Goal: Task Accomplishment & Management: Complete application form

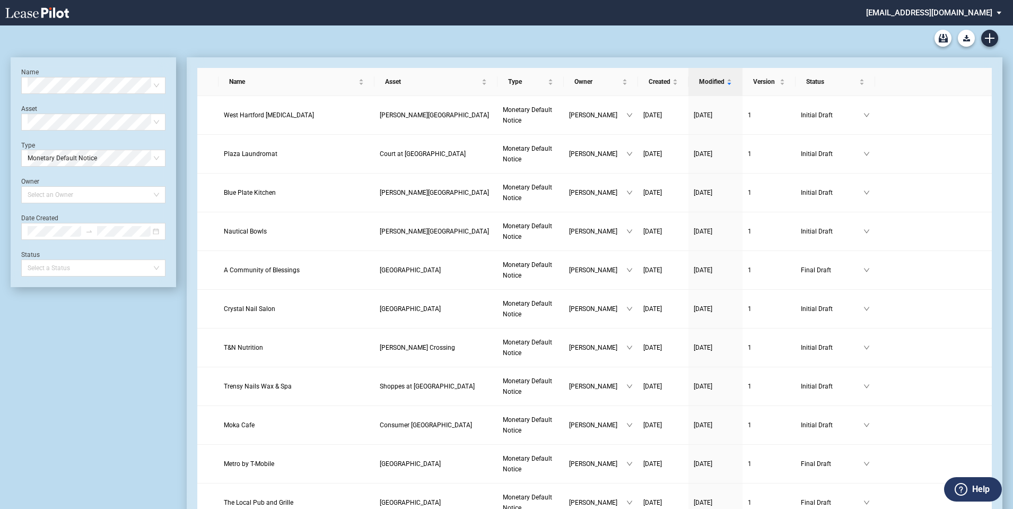
click at [985, 12] on md-select "[EMAIL_ADDRESS][DOMAIN_NAME] Change Password 2-Factor Authentication Form Manag…" at bounding box center [937, 12] width 145 height 24
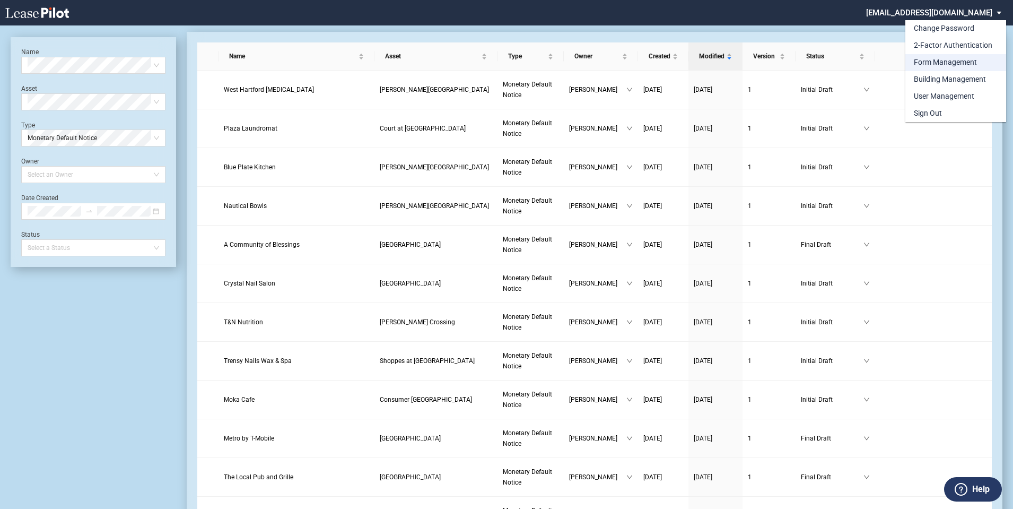
click at [938, 64] on div "Form Management" at bounding box center [945, 62] width 63 height 11
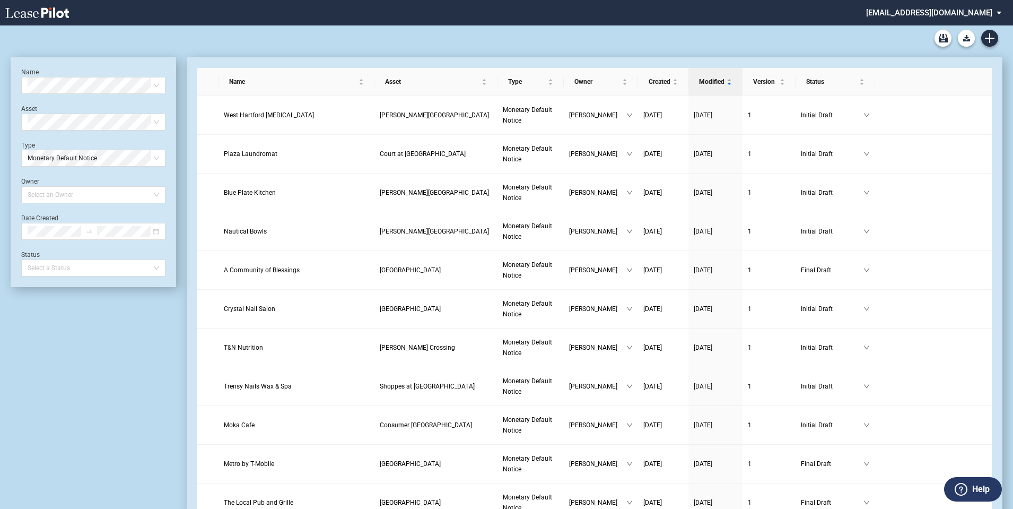
scroll to position [25, 0]
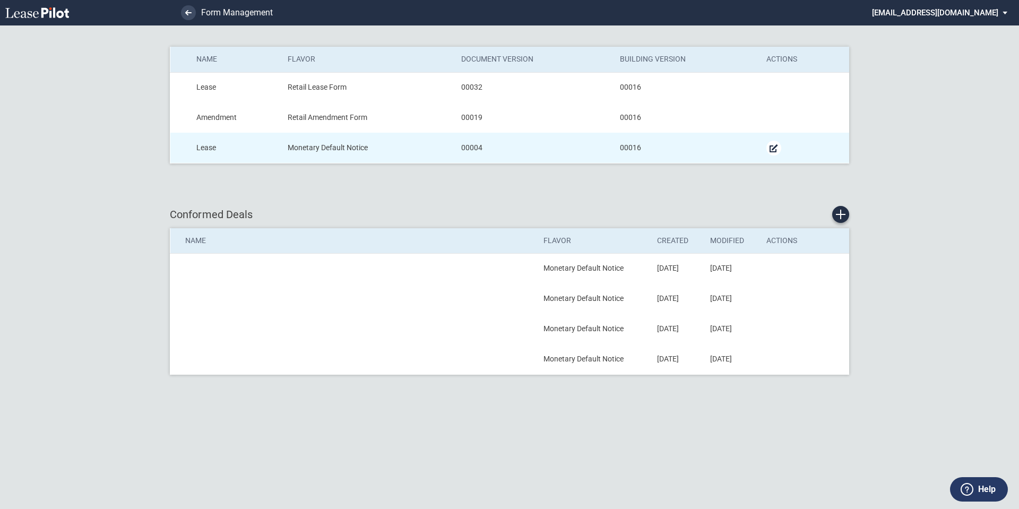
click at [774, 146] on md-icon "Manage Form" at bounding box center [773, 148] width 13 height 13
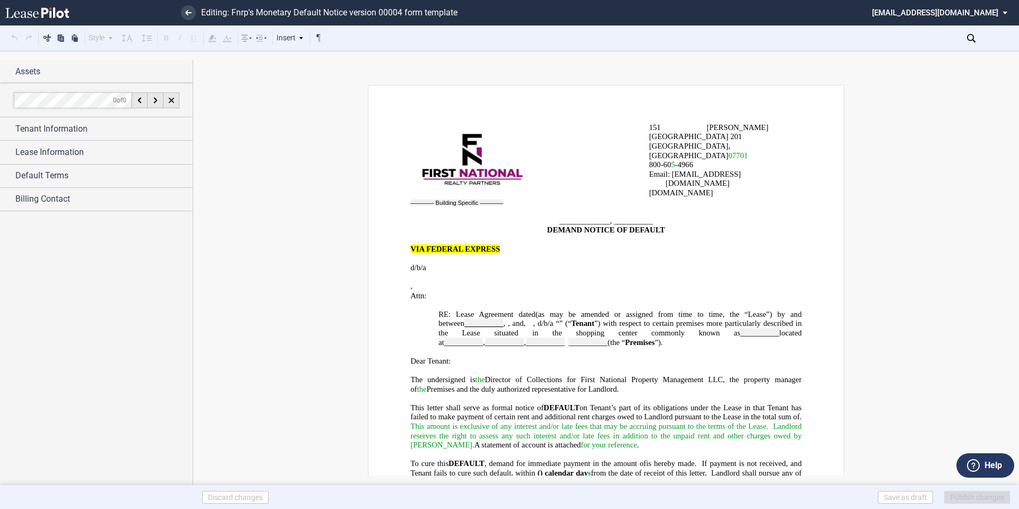
scroll to position [106, 0]
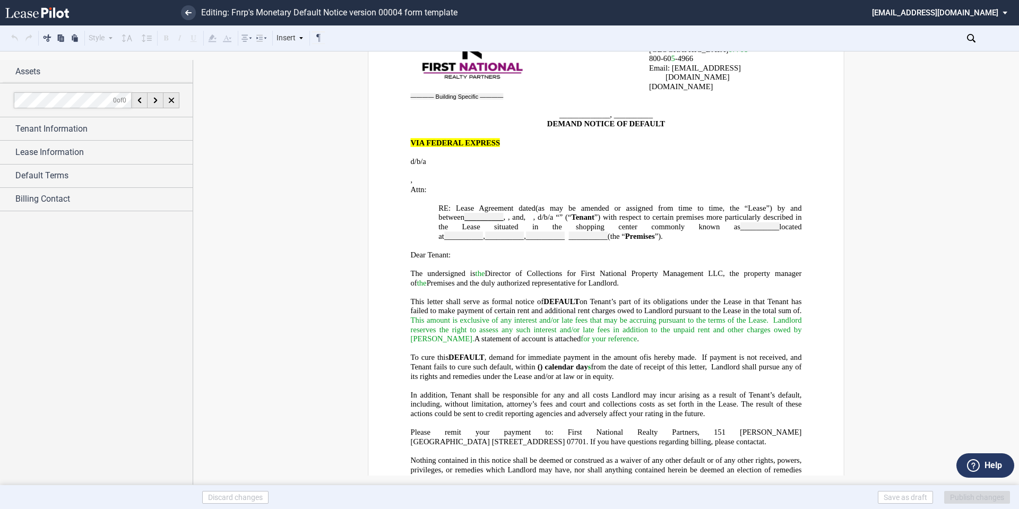
click at [591, 362] on span "s" at bounding box center [589, 366] width 3 height 9
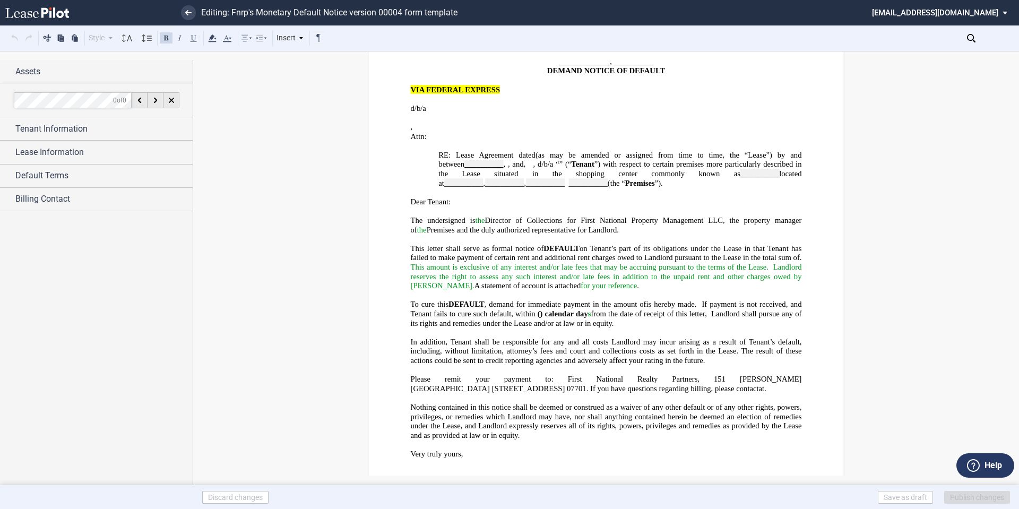
click at [591, 309] on span "s" at bounding box center [589, 313] width 3 height 9
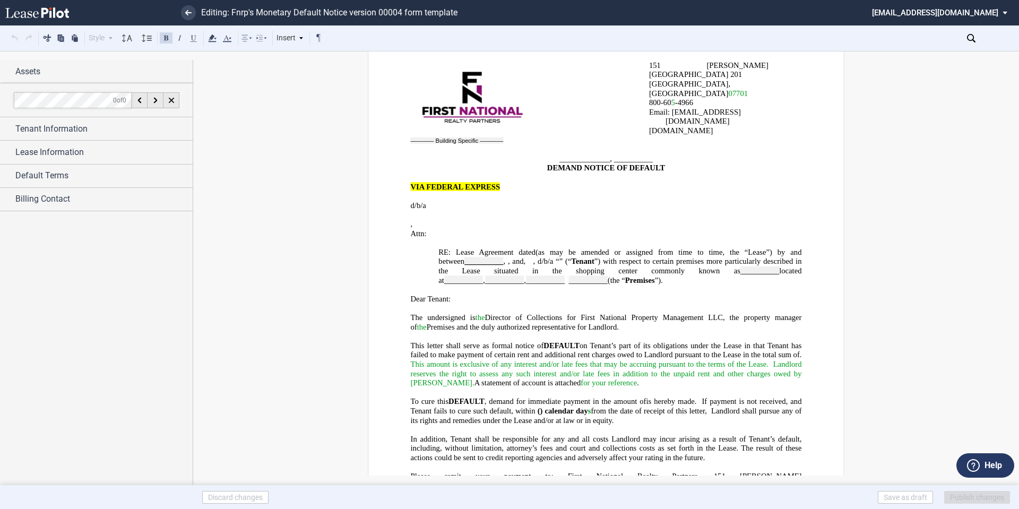
scroll to position [0, 0]
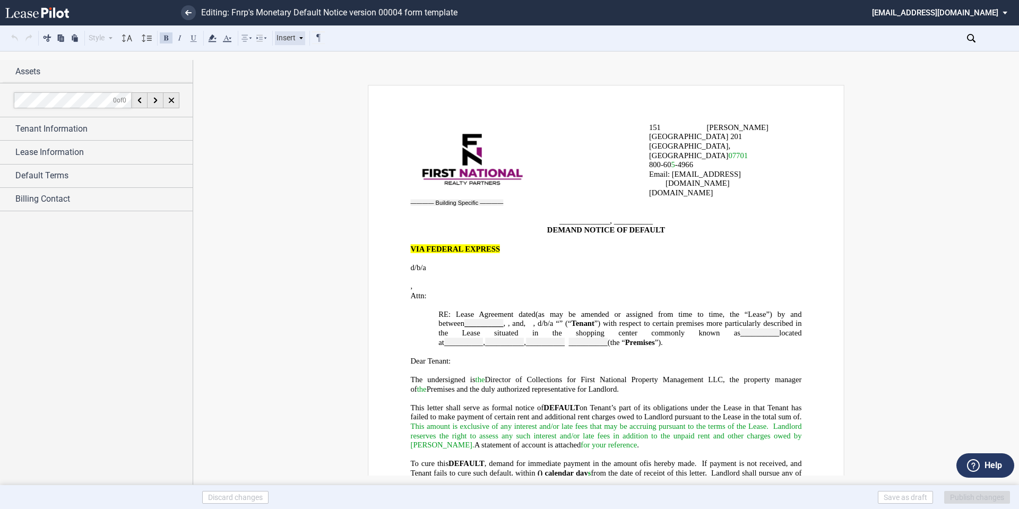
click at [299, 36] on icon at bounding box center [300, 38] width 5 height 5
click at [192, 12] on link at bounding box center [188, 12] width 15 height 15
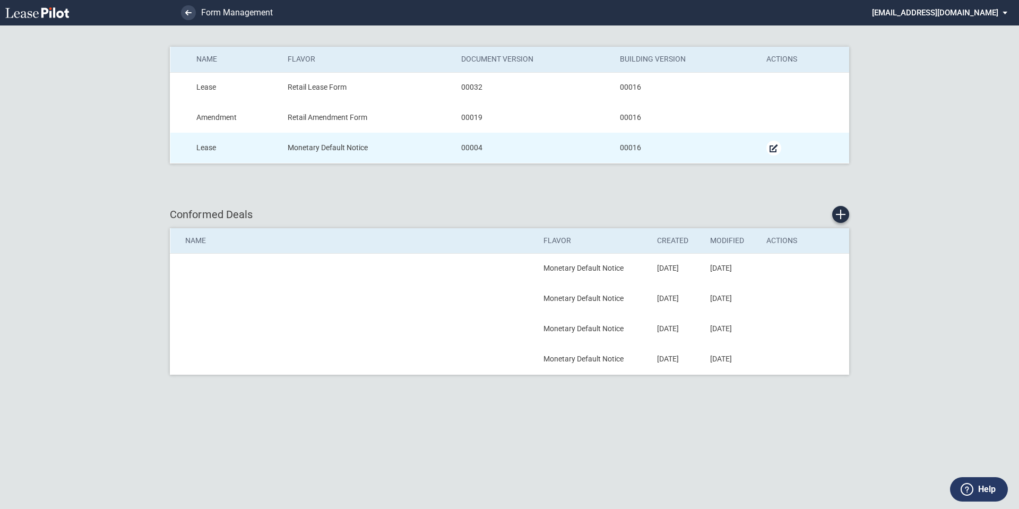
click at [775, 145] on md-icon "Manage Form" at bounding box center [773, 148] width 13 height 13
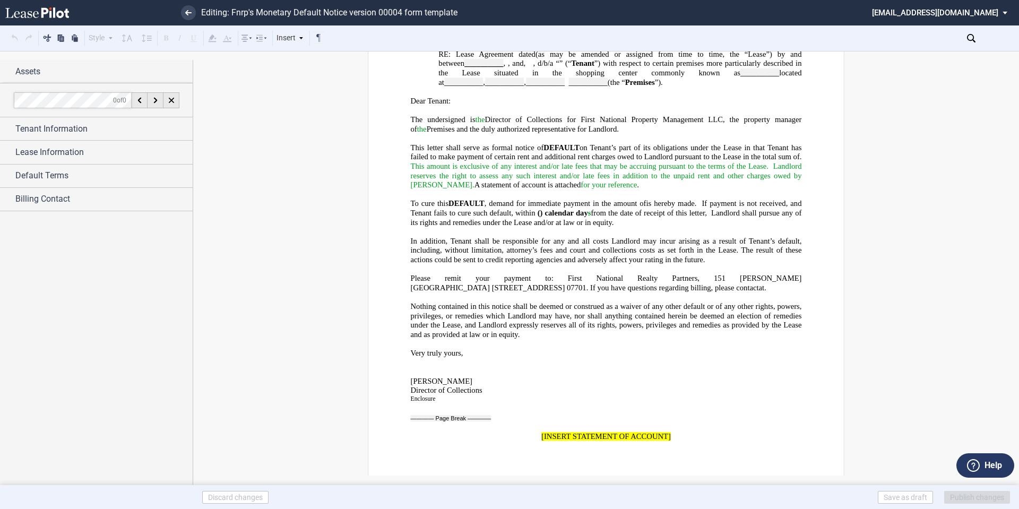
scroll to position [265, 0]
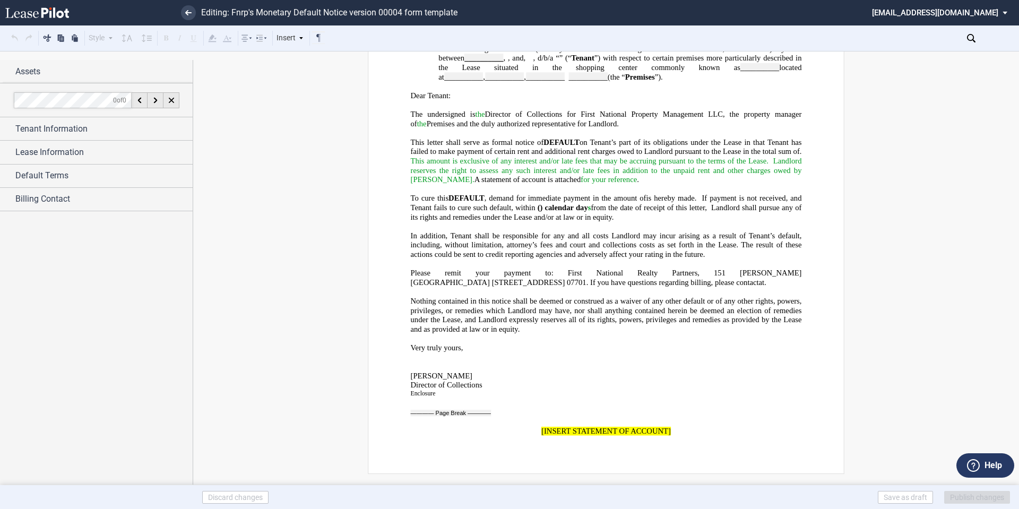
click at [994, 465] on label "Help" at bounding box center [993, 465] width 18 height 14
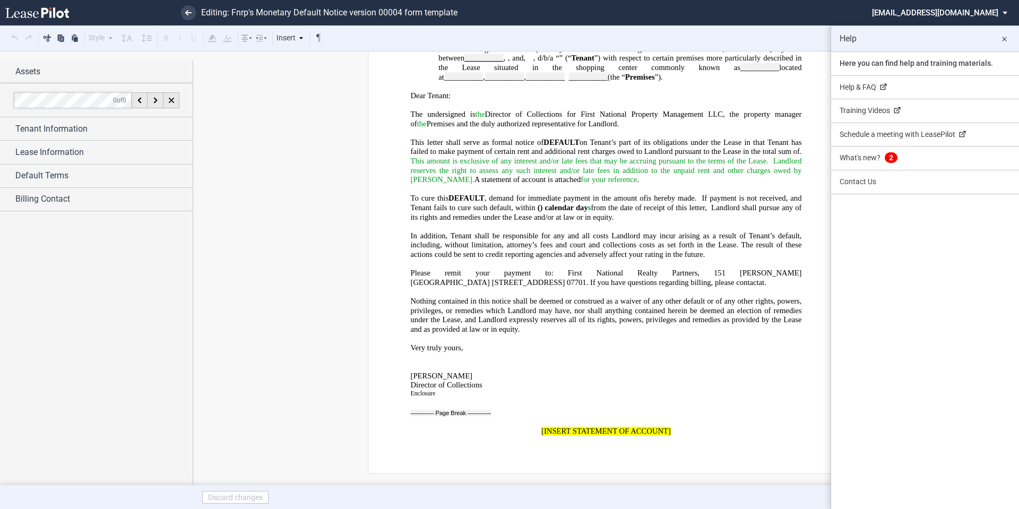
click at [1005, 36] on md-icon "close" at bounding box center [1003, 39] width 13 height 13
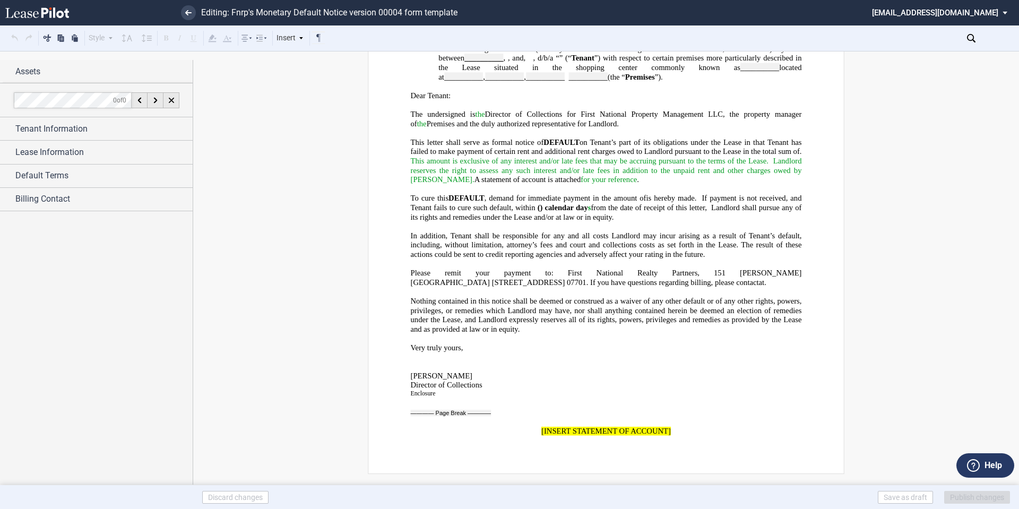
click at [1002, 11] on md-select "[EMAIL_ADDRESS][DOMAIN_NAME] Change Password 2-Factor Authentication Form Manag…" at bounding box center [943, 12] width 145 height 24
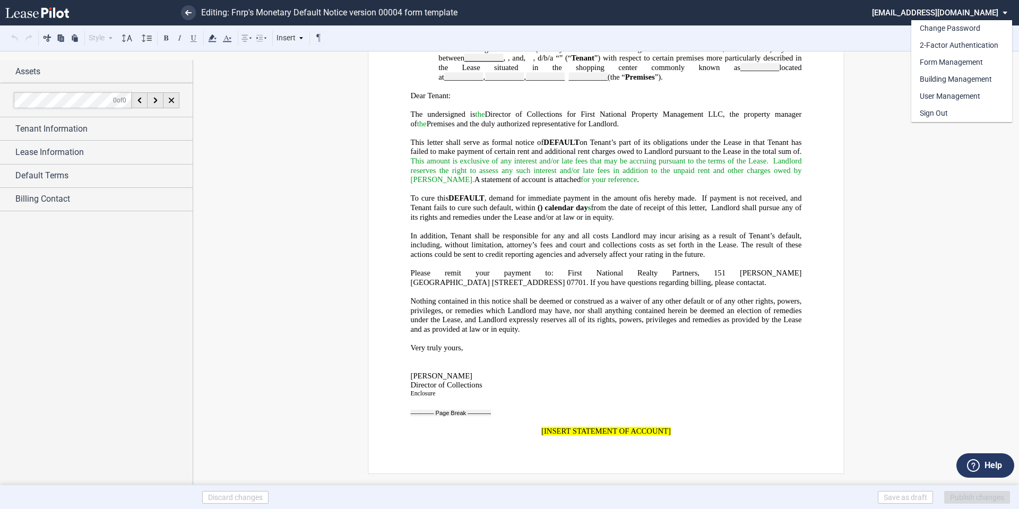
click at [920, 217] on md-backdrop at bounding box center [509, 254] width 1019 height 509
click at [291, 42] on div "Insert" at bounding box center [290, 38] width 31 height 14
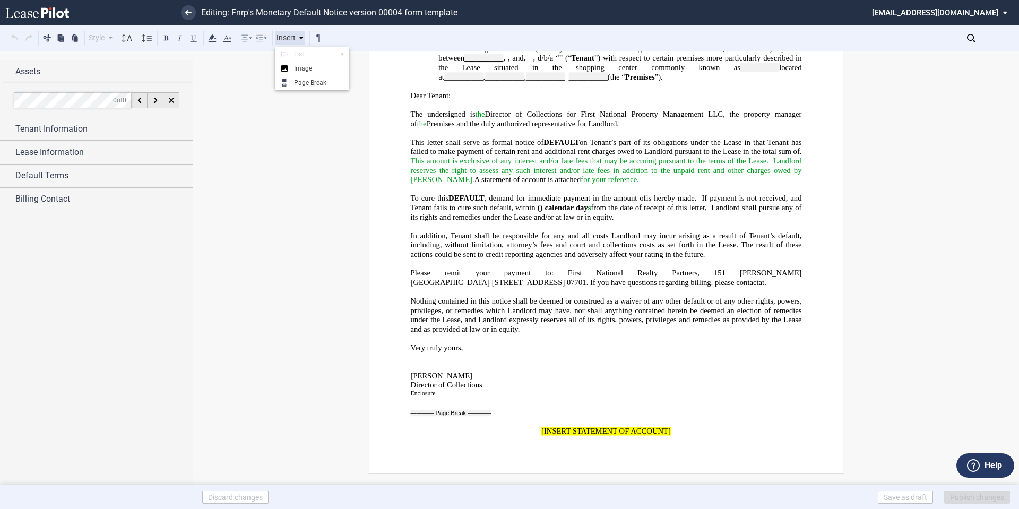
click at [291, 42] on div "Insert" at bounding box center [290, 38] width 31 height 14
click at [244, 80] on div "[STREET_ADDRESS][PERSON_NAME] [GEOGRAPHIC_DATA] 800-60 5 -4966 Email: [EMAIL_AD…" at bounding box center [605, 117] width 825 height 595
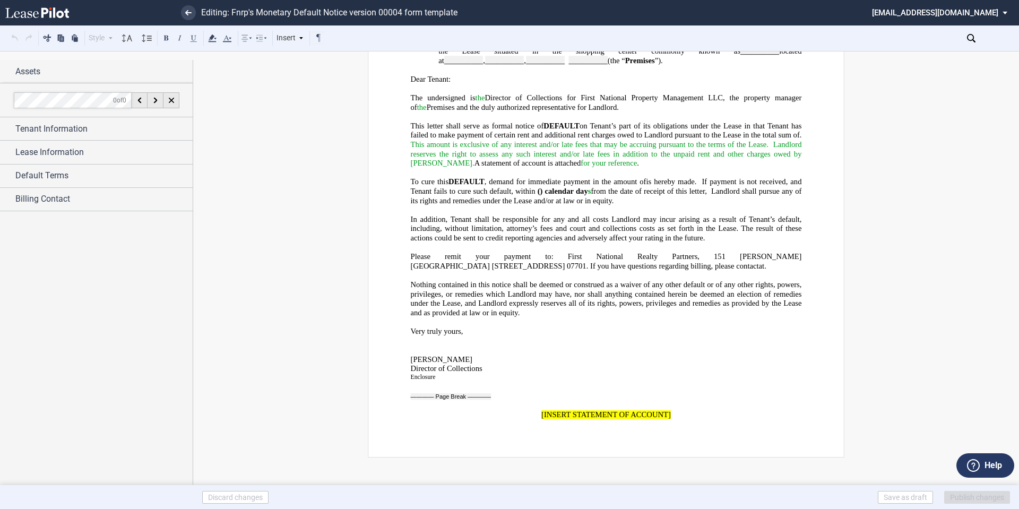
scroll to position [286, 0]
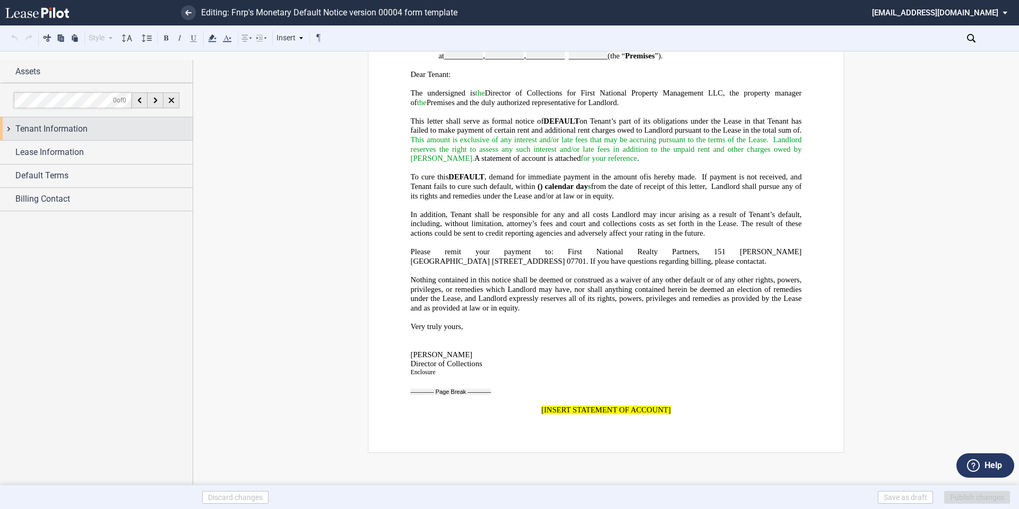
click at [9, 125] on div "Tenant Information" at bounding box center [96, 128] width 193 height 23
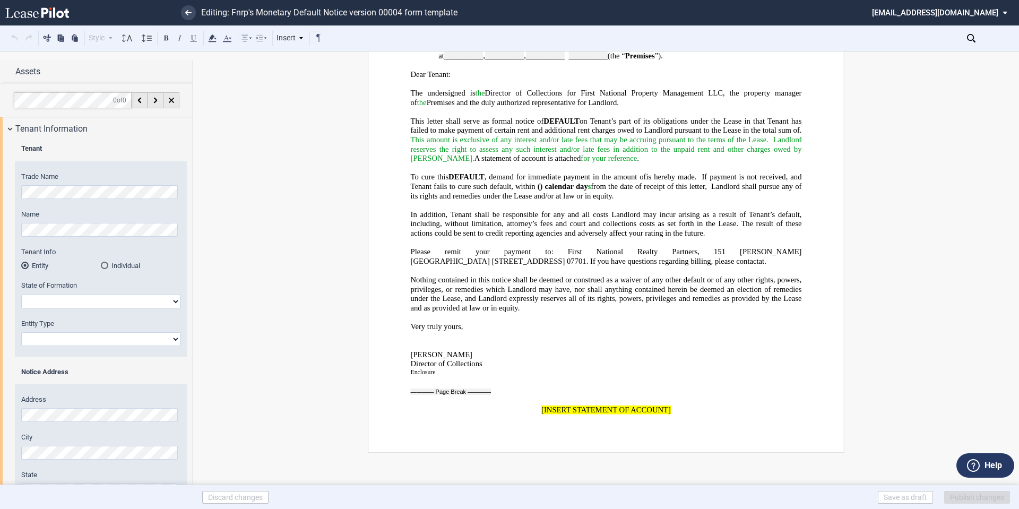
scroll to position [187, 0]
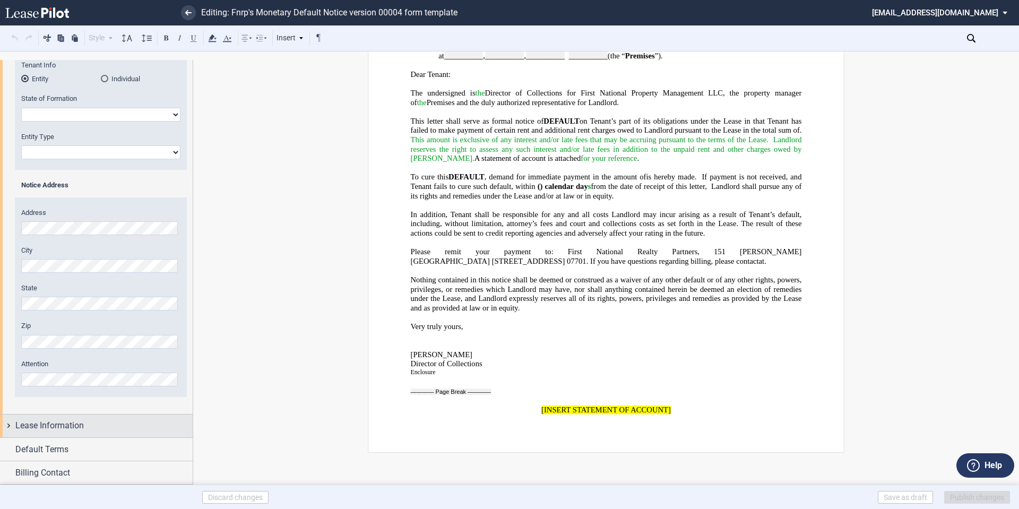
click at [9, 424] on div "Lease Information" at bounding box center [96, 425] width 193 height 23
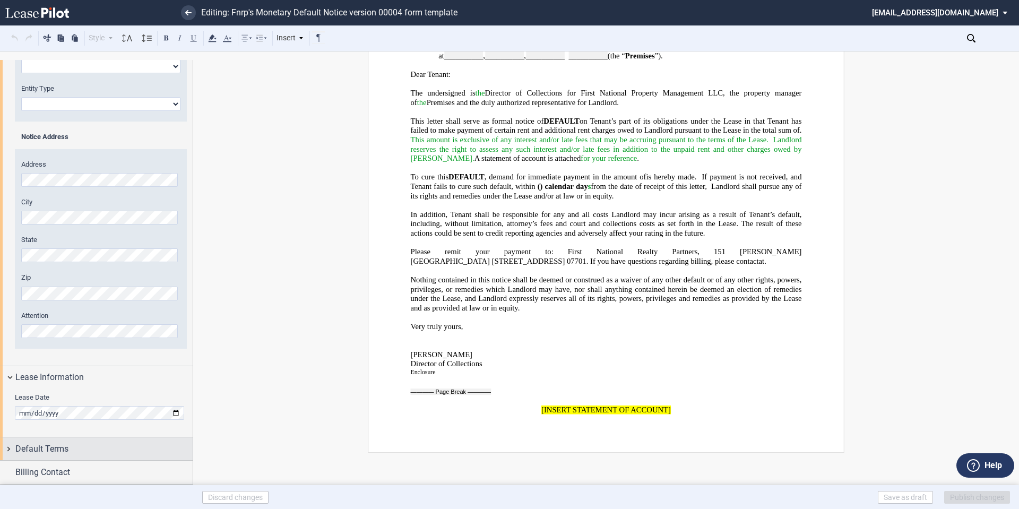
click at [14, 448] on div "Default Terms" at bounding box center [96, 448] width 193 height 23
click at [591, 182] on span ") calendar day s" at bounding box center [565, 186] width 51 height 9
click at [591, 182] on span "s" at bounding box center [589, 186] width 3 height 9
click at [682, 172] on p "To cure this DEFAULT , demand for immediate payment in the amount of ﻿ ﻿ is her…" at bounding box center [606, 186] width 391 height 28
drag, startPoint x: 677, startPoint y: 164, endPoint x: 668, endPoint y: 162, distance: 9.7
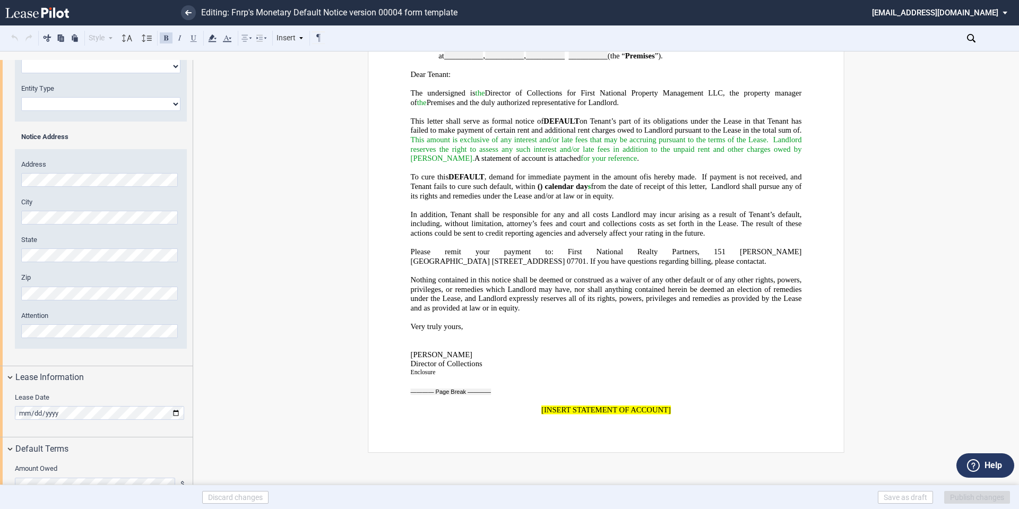
click at [591, 182] on span ") calendar day s" at bounding box center [565, 186] width 51 height 9
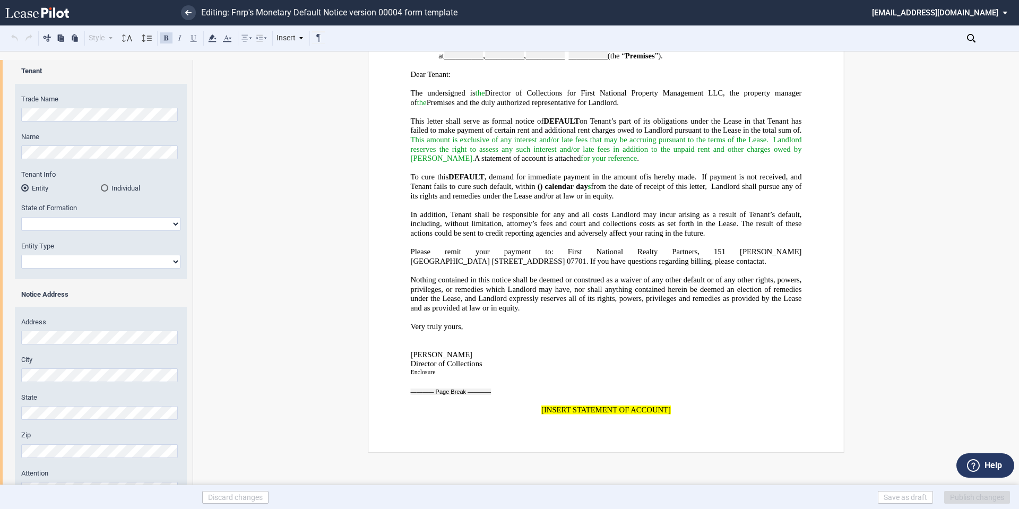
scroll to position [0, 0]
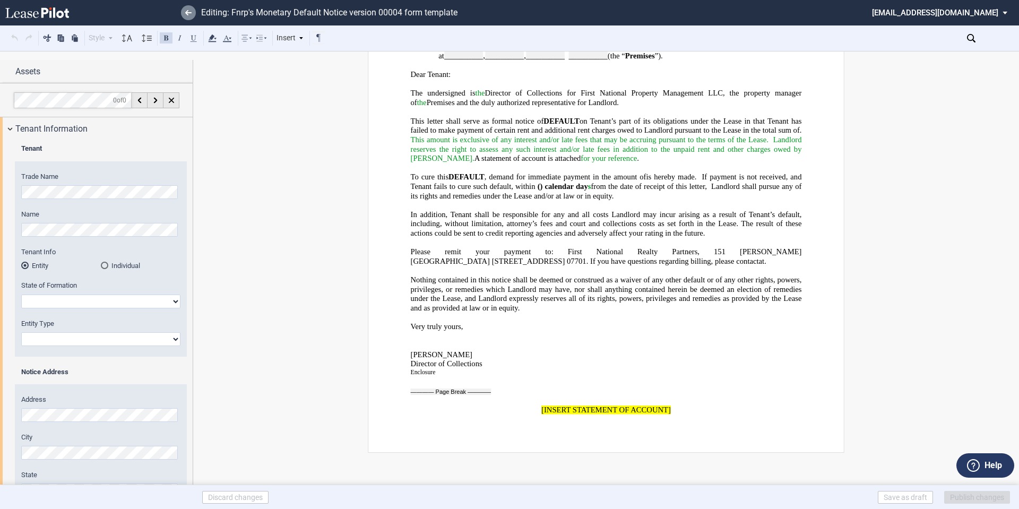
click at [190, 14] on icon at bounding box center [188, 12] width 6 height 5
